Goal: Contribute content: Add original content to the website for others to see

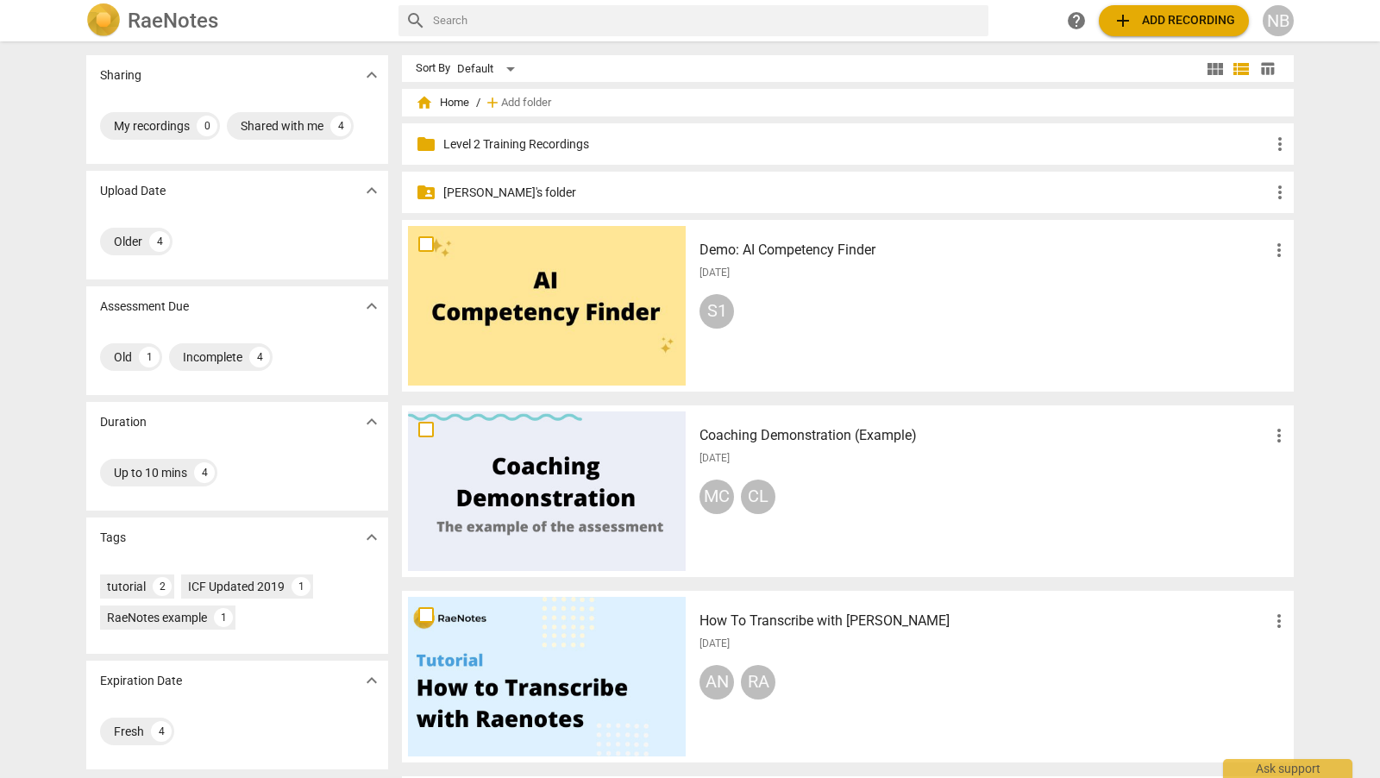
click at [492, 184] on p "[PERSON_NAME]'s folder" at bounding box center [856, 193] width 827 height 18
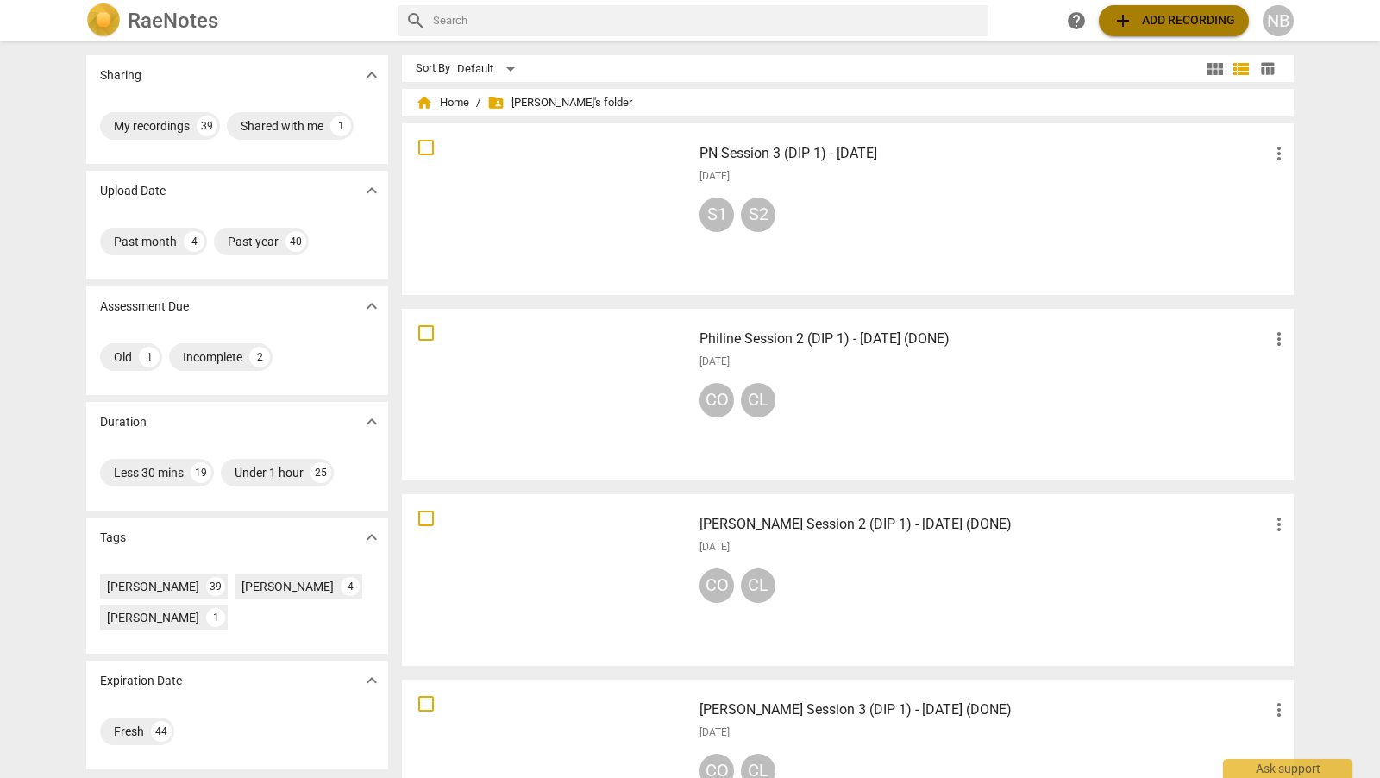
click at [1138, 15] on span "add Add recording" at bounding box center [1174, 20] width 123 height 21
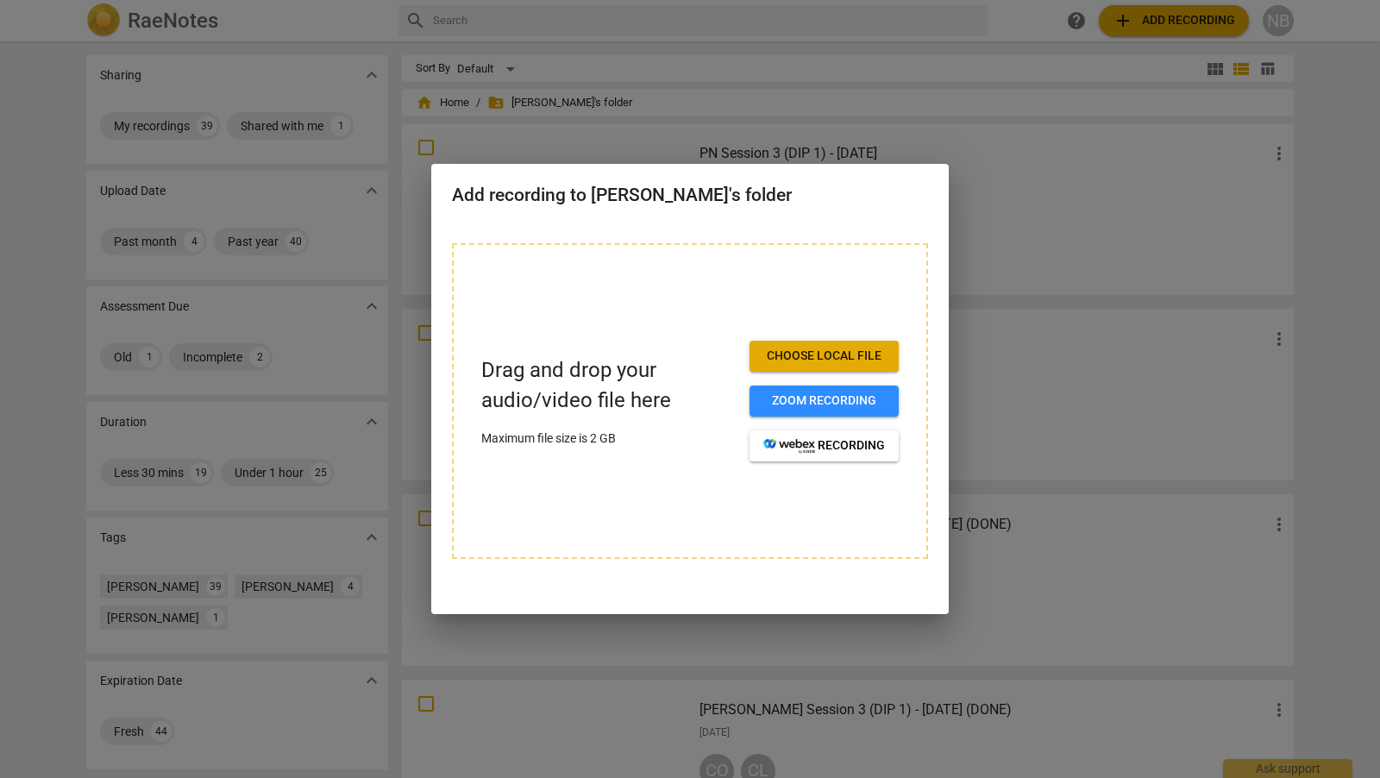
click at [819, 353] on span "Choose local file" at bounding box center [825, 356] width 122 height 17
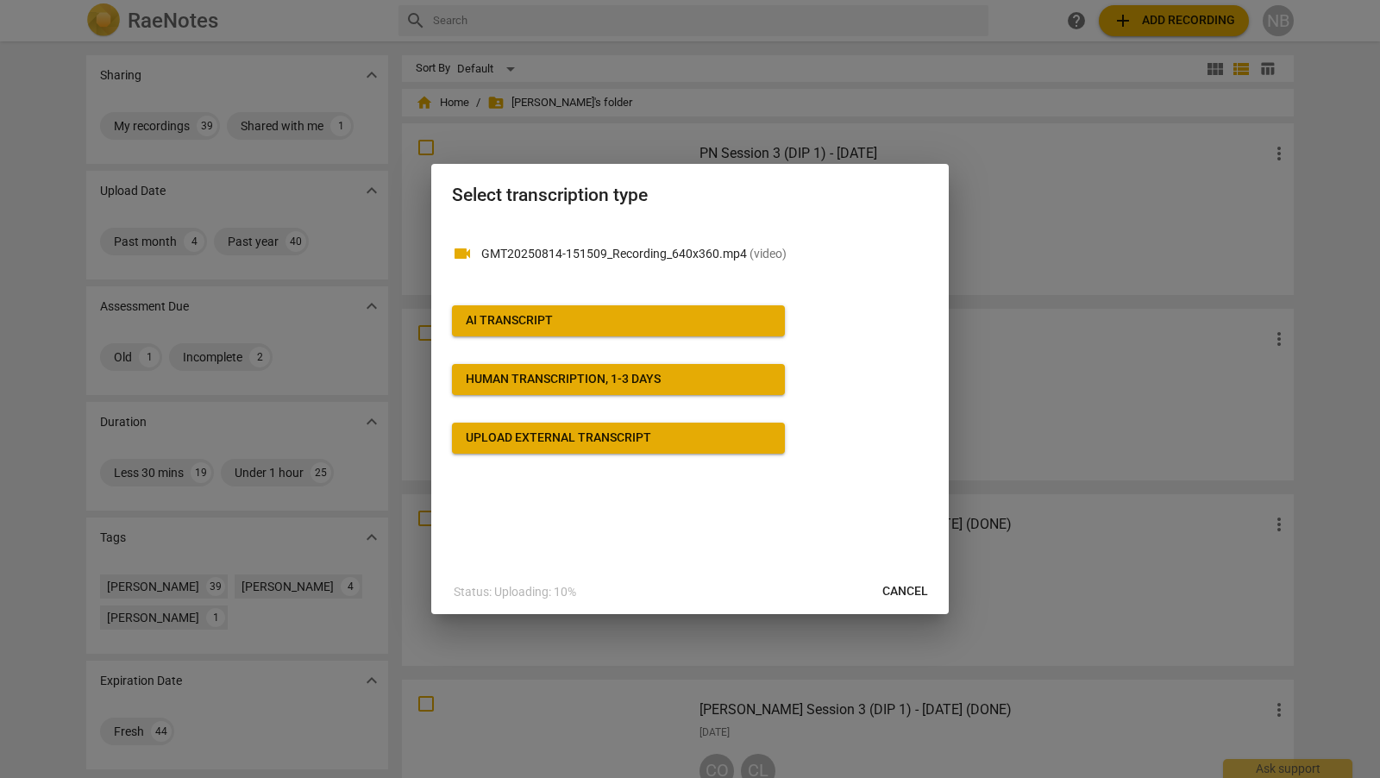
click at [770, 331] on button "AI Transcript" at bounding box center [618, 320] width 333 height 31
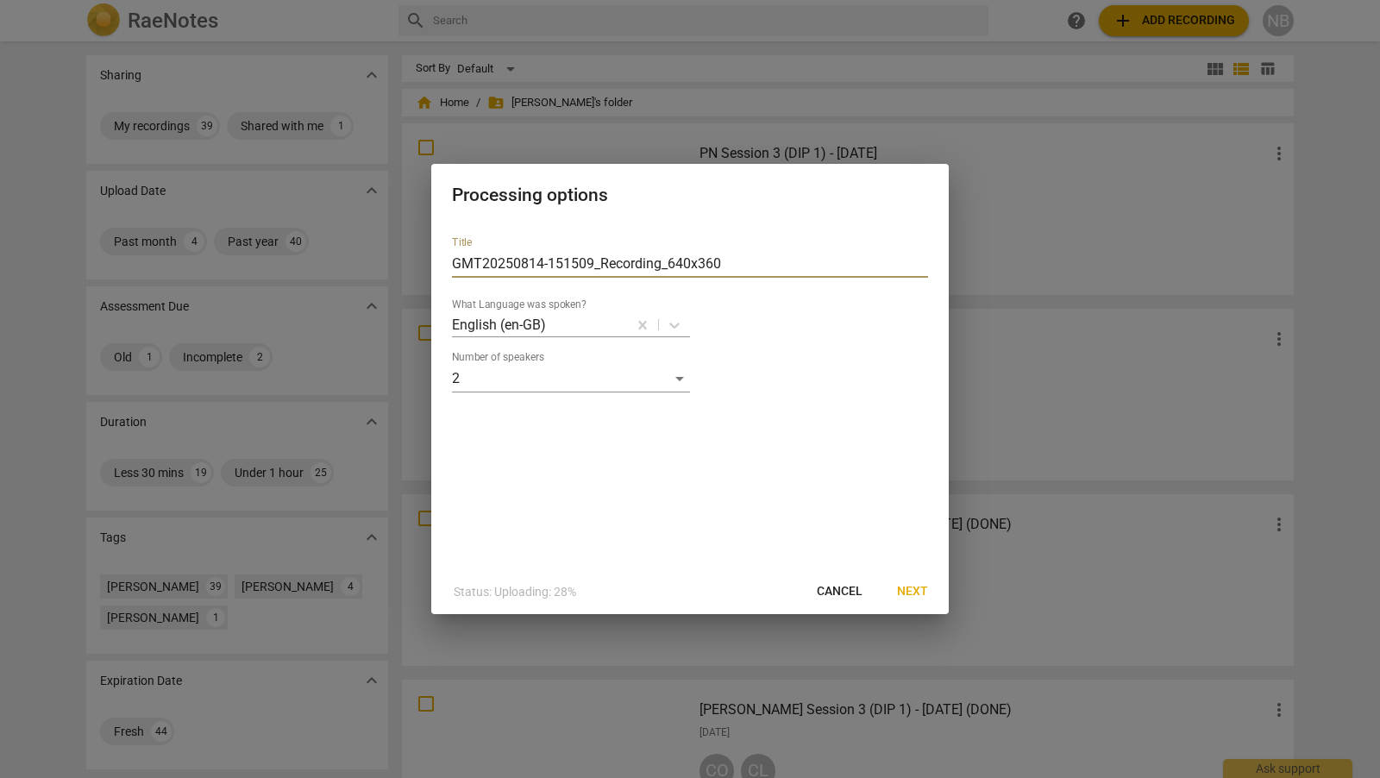
drag, startPoint x: 722, startPoint y: 266, endPoint x: 502, endPoint y: 255, distance: 220.3
click at [502, 255] on input "GMT20250814-151509_Recording_640x360" at bounding box center [690, 264] width 476 height 28
type input "JK Session 3 (DIP 1) - [DATE]"
click at [905, 592] on span "Next" at bounding box center [912, 591] width 31 height 17
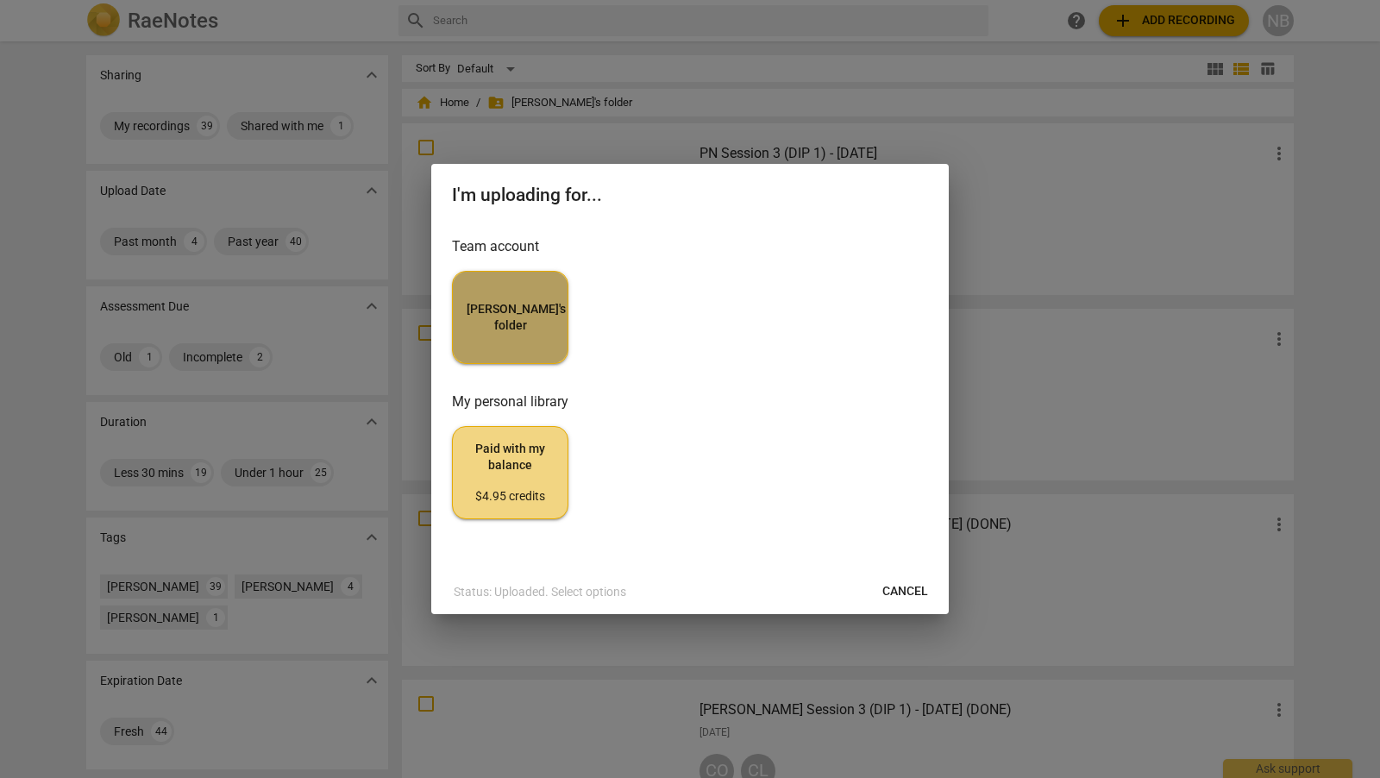
click at [489, 332] on button "[PERSON_NAME]'s folder" at bounding box center [510, 317] width 116 height 93
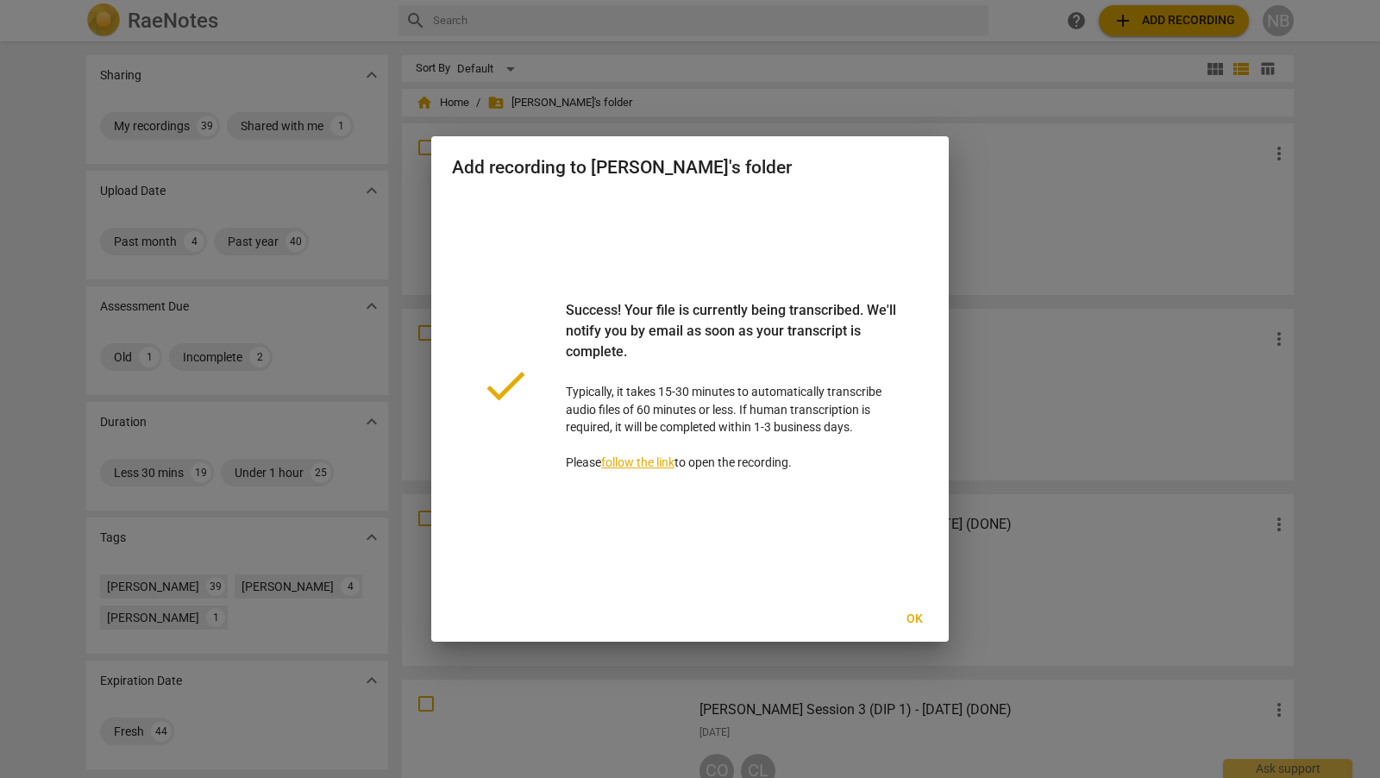
click at [916, 615] on span "Ok" at bounding box center [915, 619] width 28 height 17
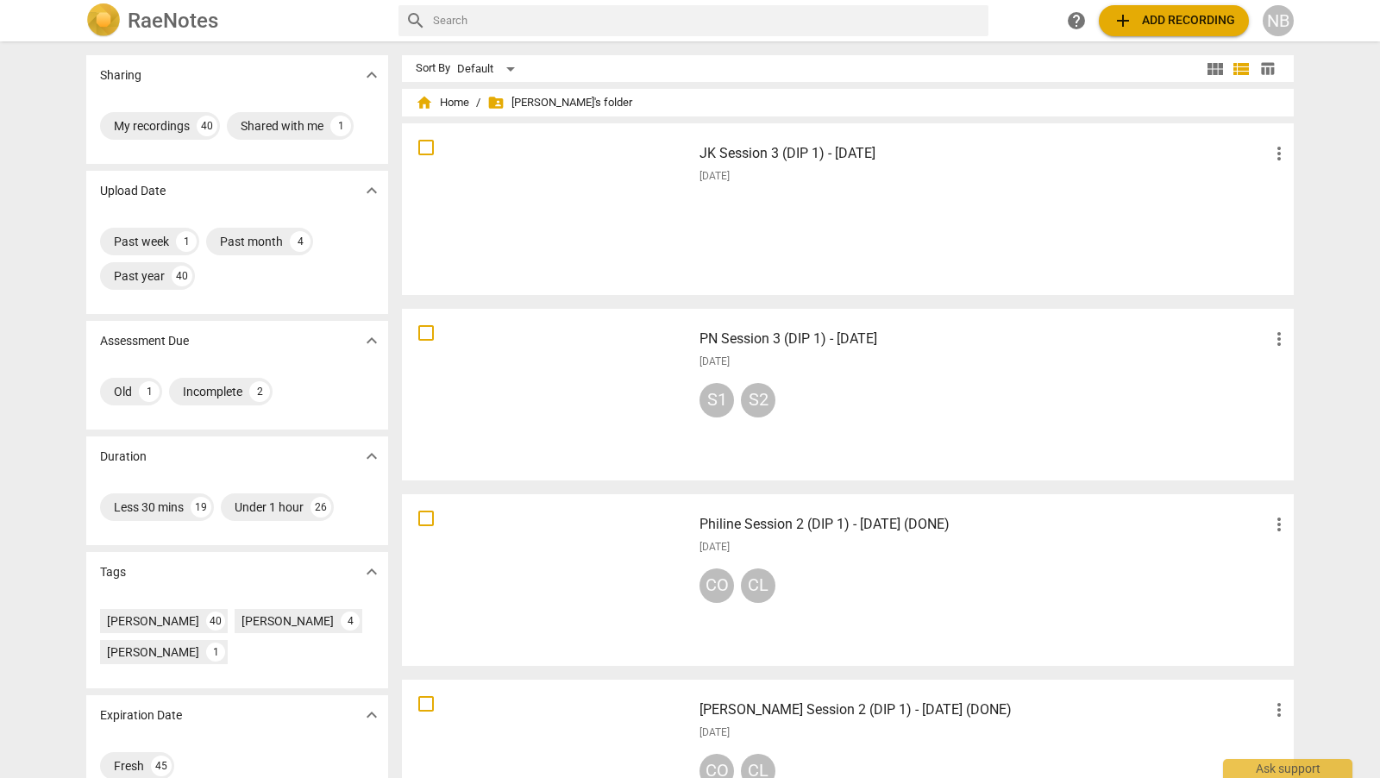
click at [812, 153] on h3 "JK Session 3 (DIP 1) - [DATE]" at bounding box center [984, 153] width 569 height 21
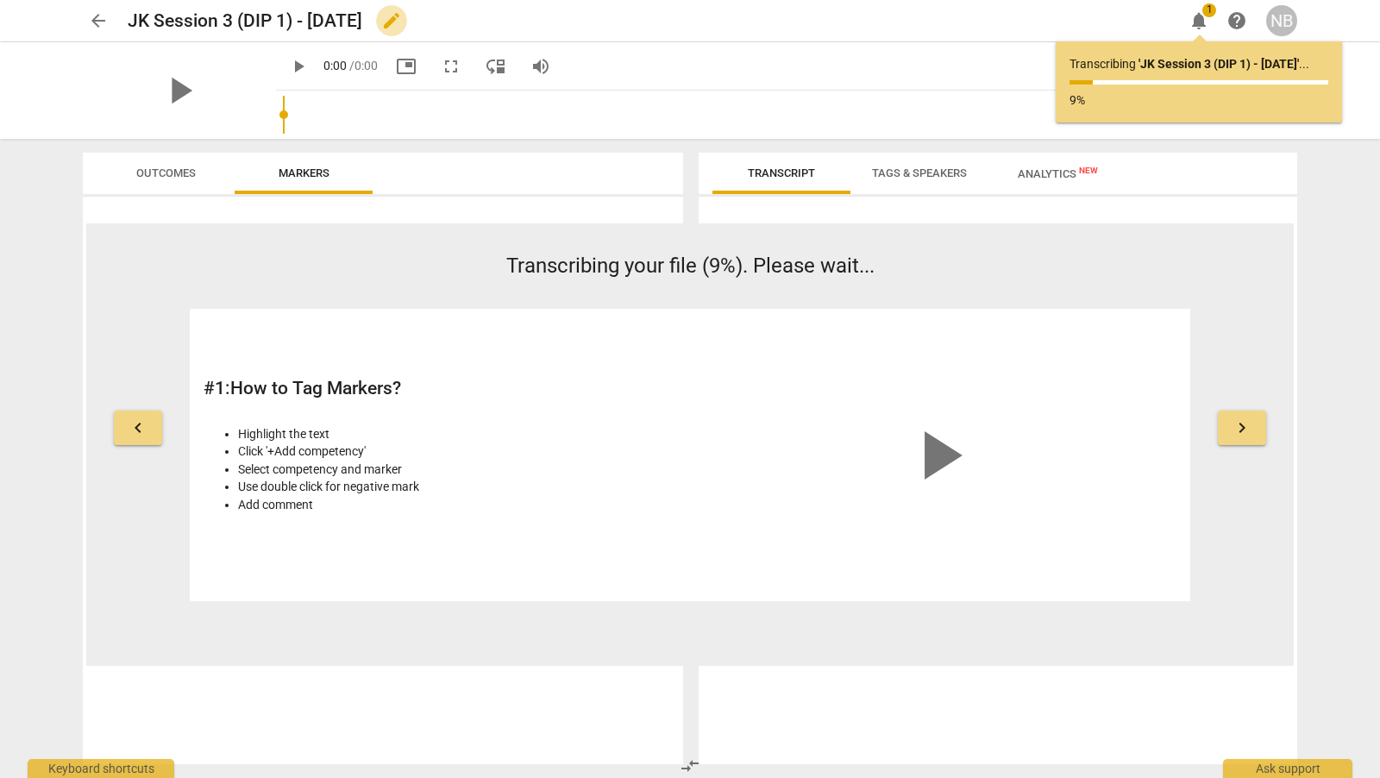
click at [402, 22] on span "edit" at bounding box center [391, 20] width 21 height 21
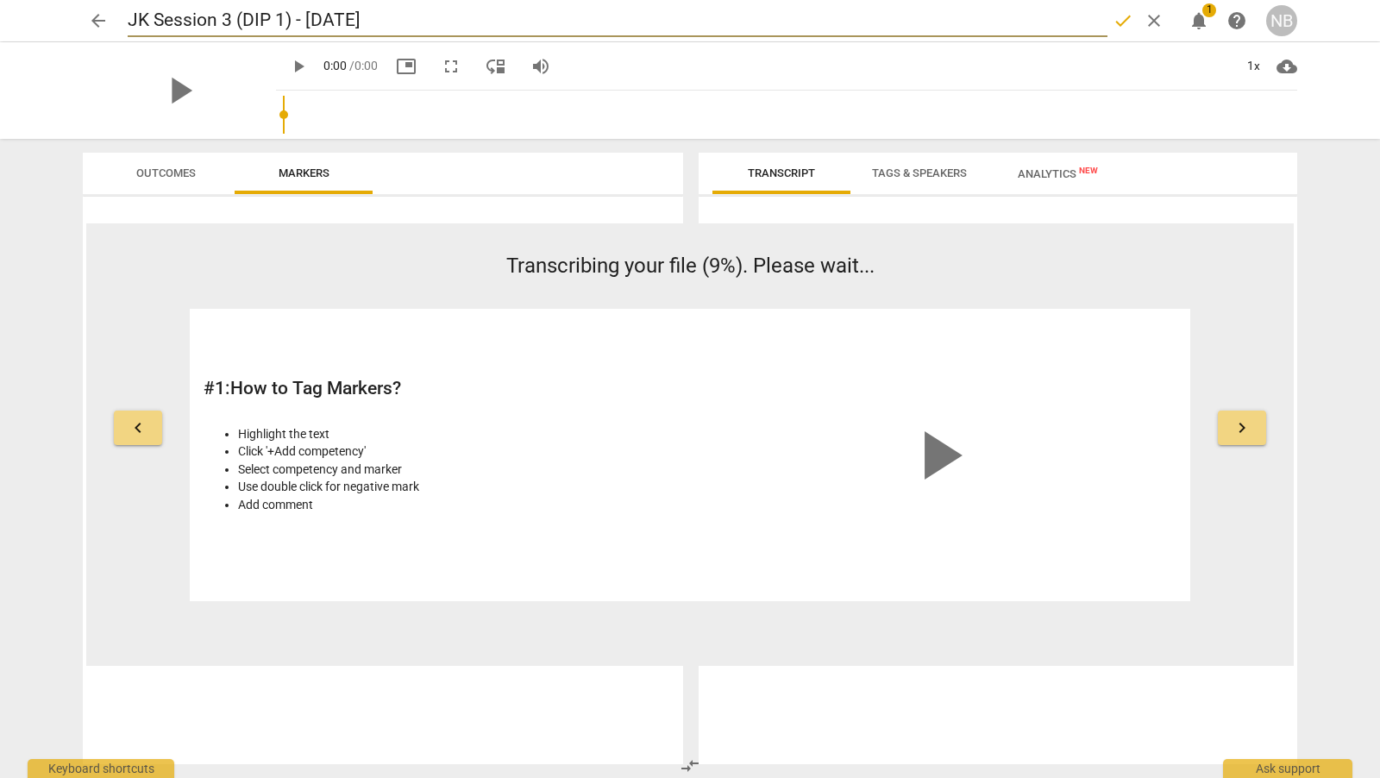
click at [317, 23] on input "JK Session 3 (DIP 1) - [DATE]" at bounding box center [618, 20] width 980 height 33
type input "JK Session 3 (DIP 1) - [DATE]"
click at [1127, 20] on span "done" at bounding box center [1123, 20] width 21 height 21
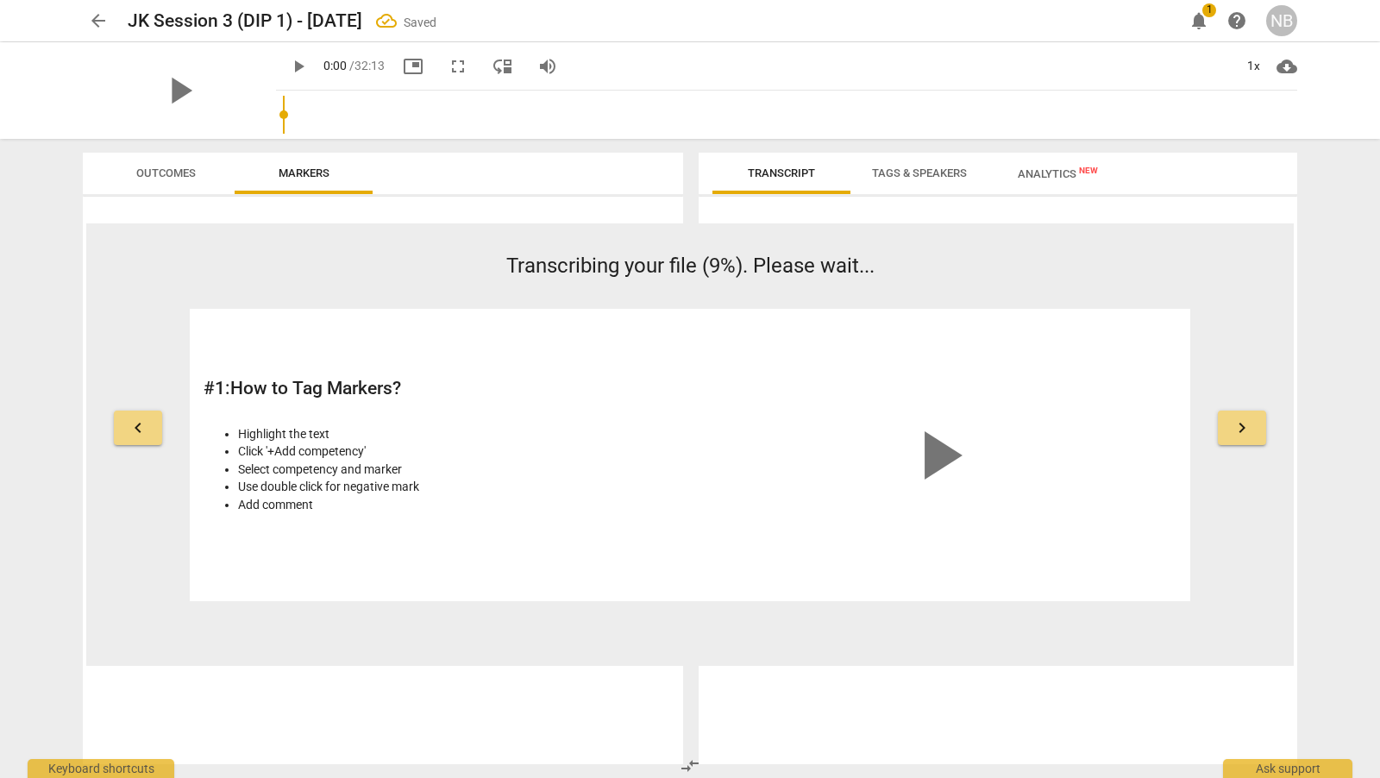
drag, startPoint x: 456, startPoint y: 18, endPoint x: 123, endPoint y: 23, distance: 333.1
click at [123, 23] on div "arrow_back JK Session 3 (DIP 1) - [DATE] Saved edit notifications 1 help NB" at bounding box center [690, 20] width 1215 height 31
copy h2 "JK Session 3 (DIP 1) - [DATE]"
